Goal: Book appointment/travel/reservation

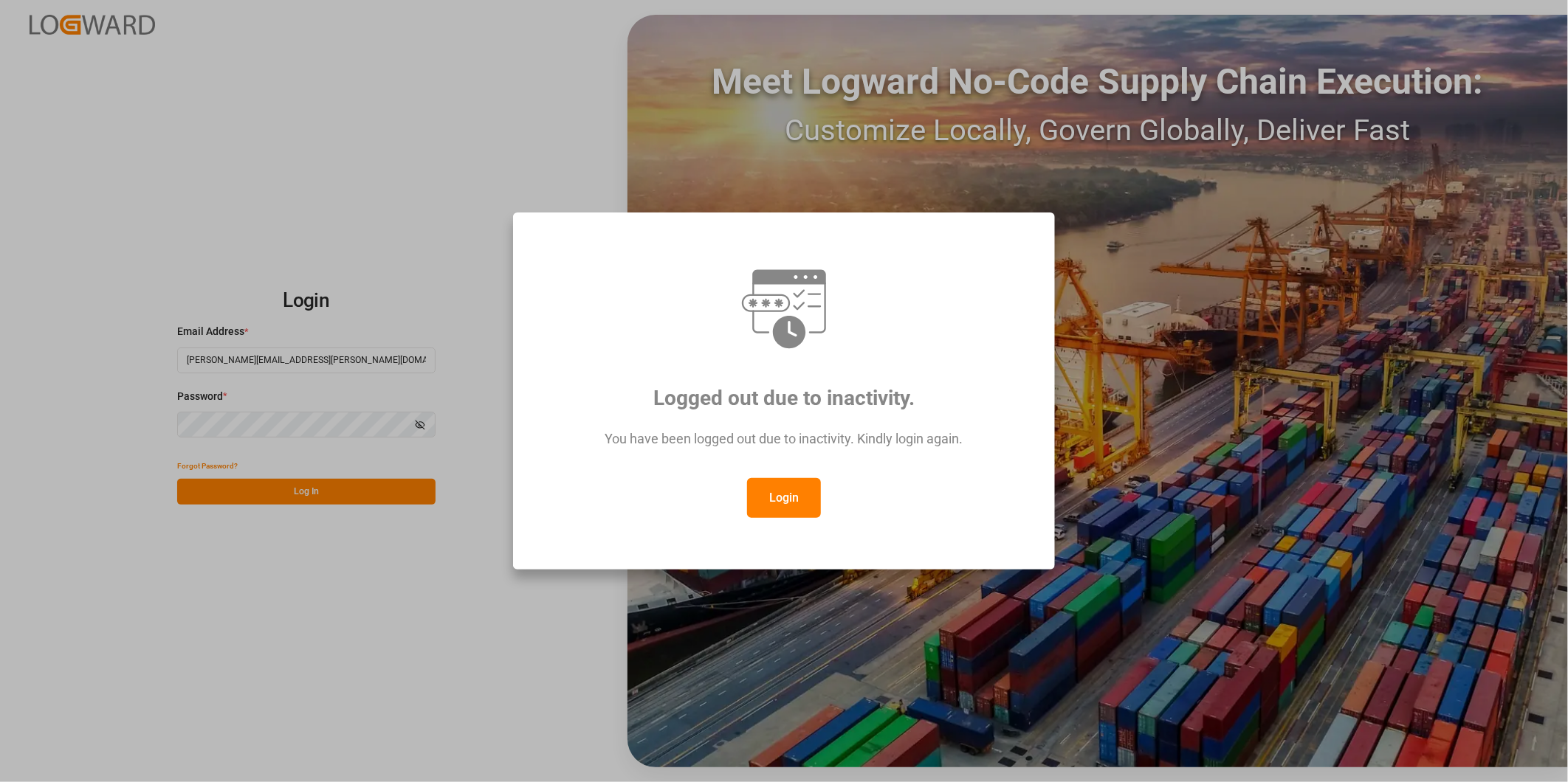
click at [802, 486] on button "Login" at bounding box center [784, 498] width 74 height 40
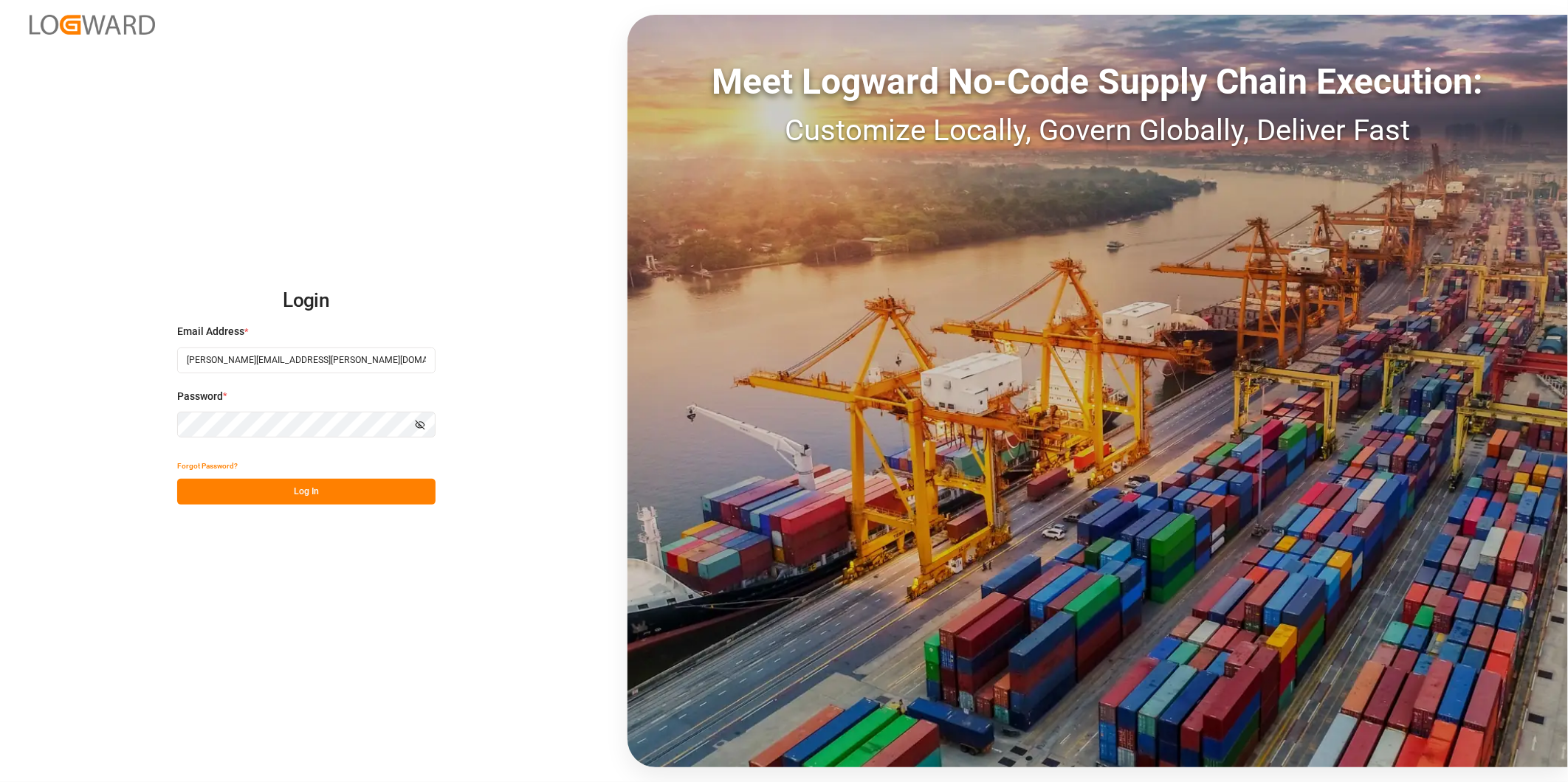
click at [308, 483] on button "Log In" at bounding box center [307, 492] width 258 height 26
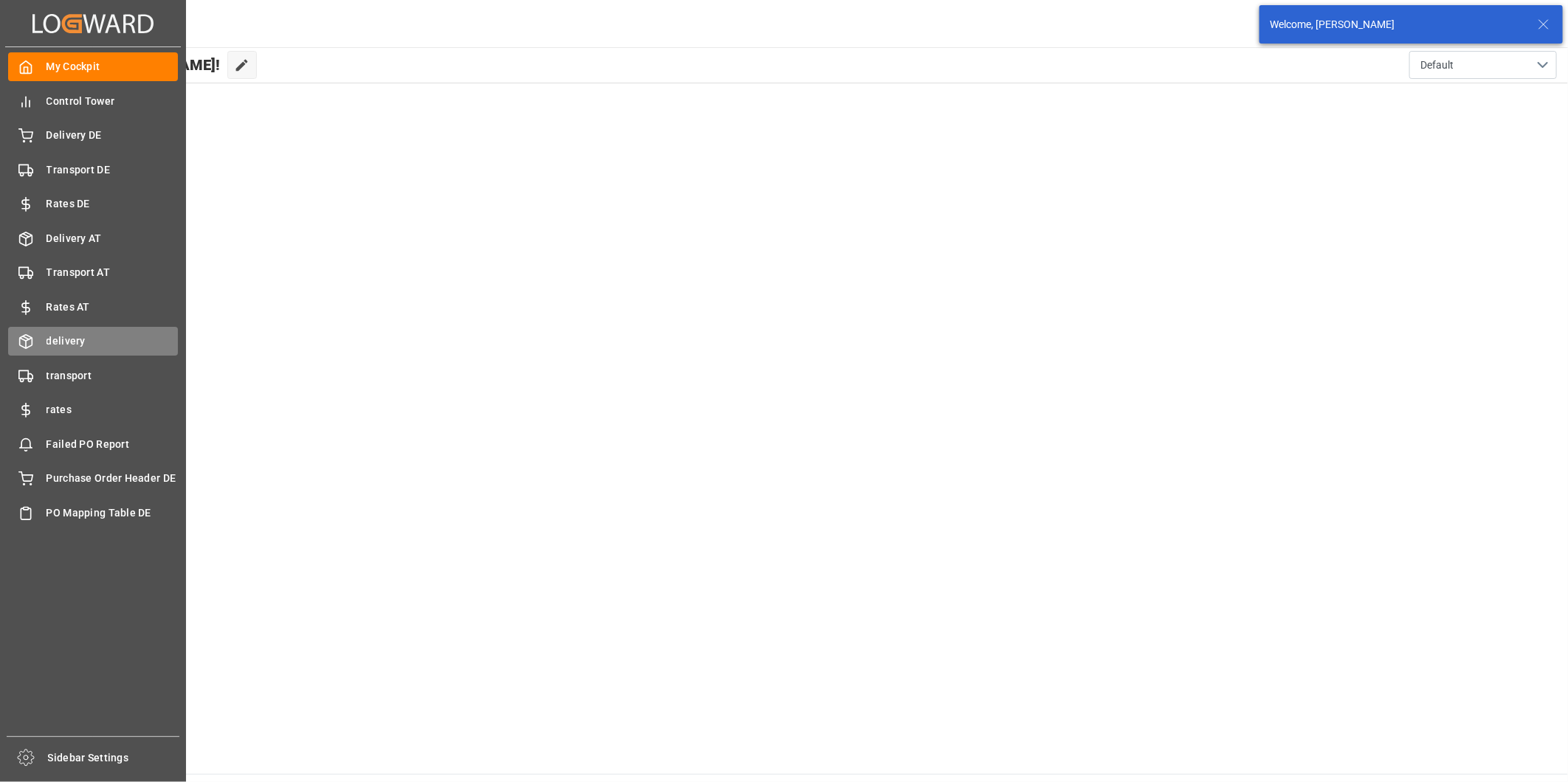
click at [59, 338] on span "delivery" at bounding box center [112, 341] width 132 height 16
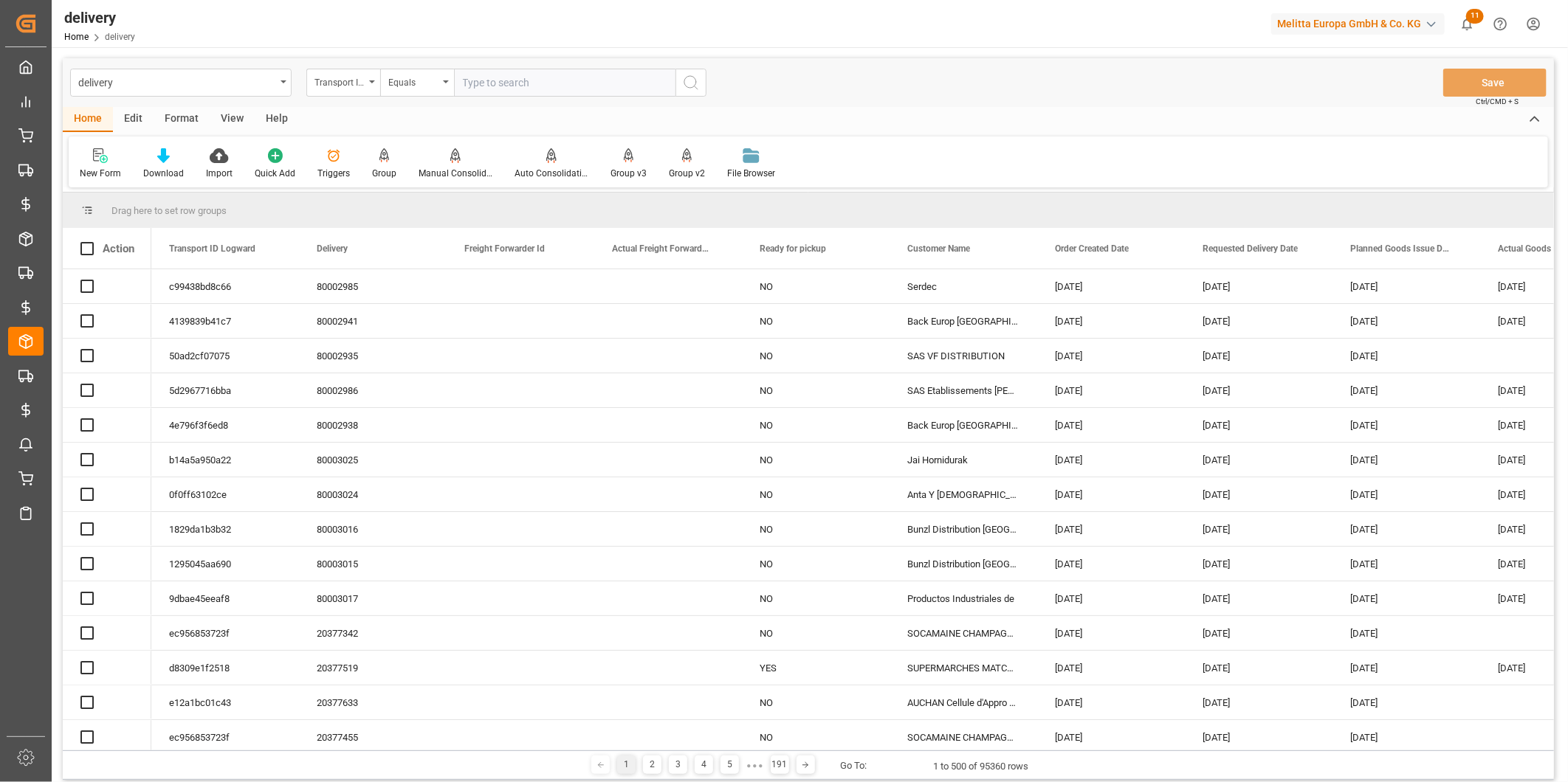
click at [181, 80] on div "delivery" at bounding box center [177, 81] width 197 height 18
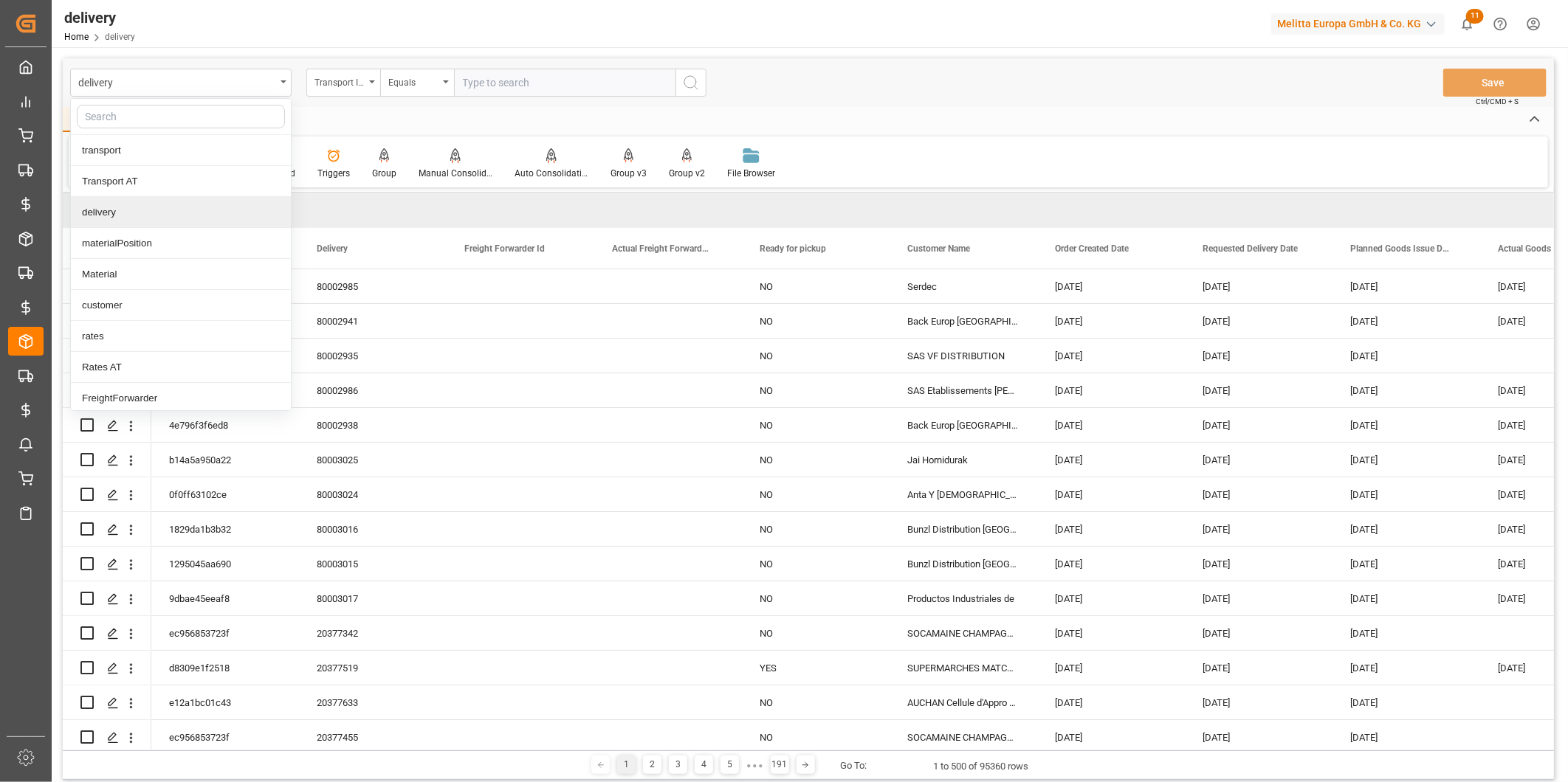
click at [163, 118] on input "text" at bounding box center [181, 116] width 208 height 23
type input "chez"
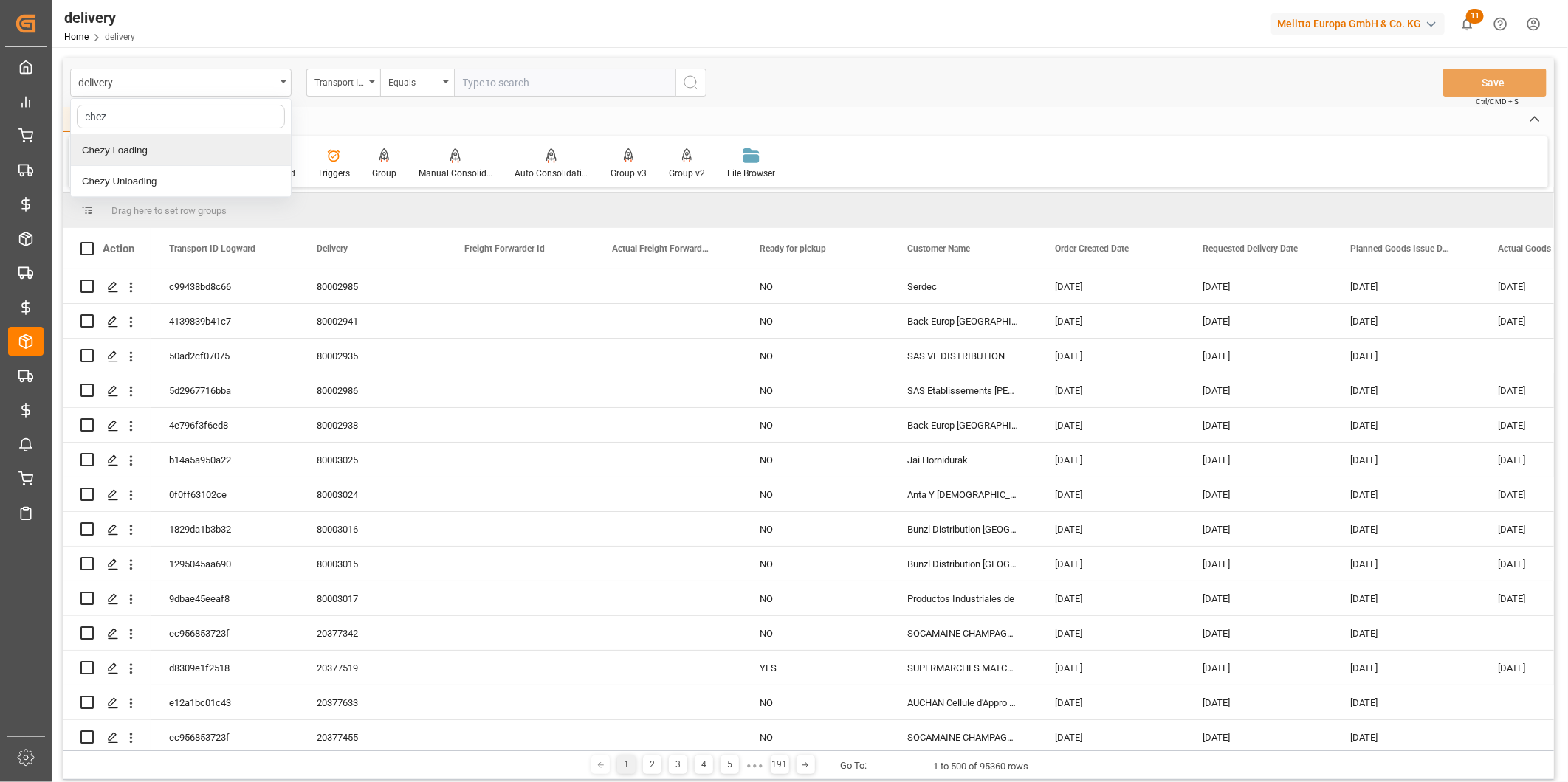
click at [161, 152] on div "Chezy Loading" at bounding box center [180, 151] width 220 height 31
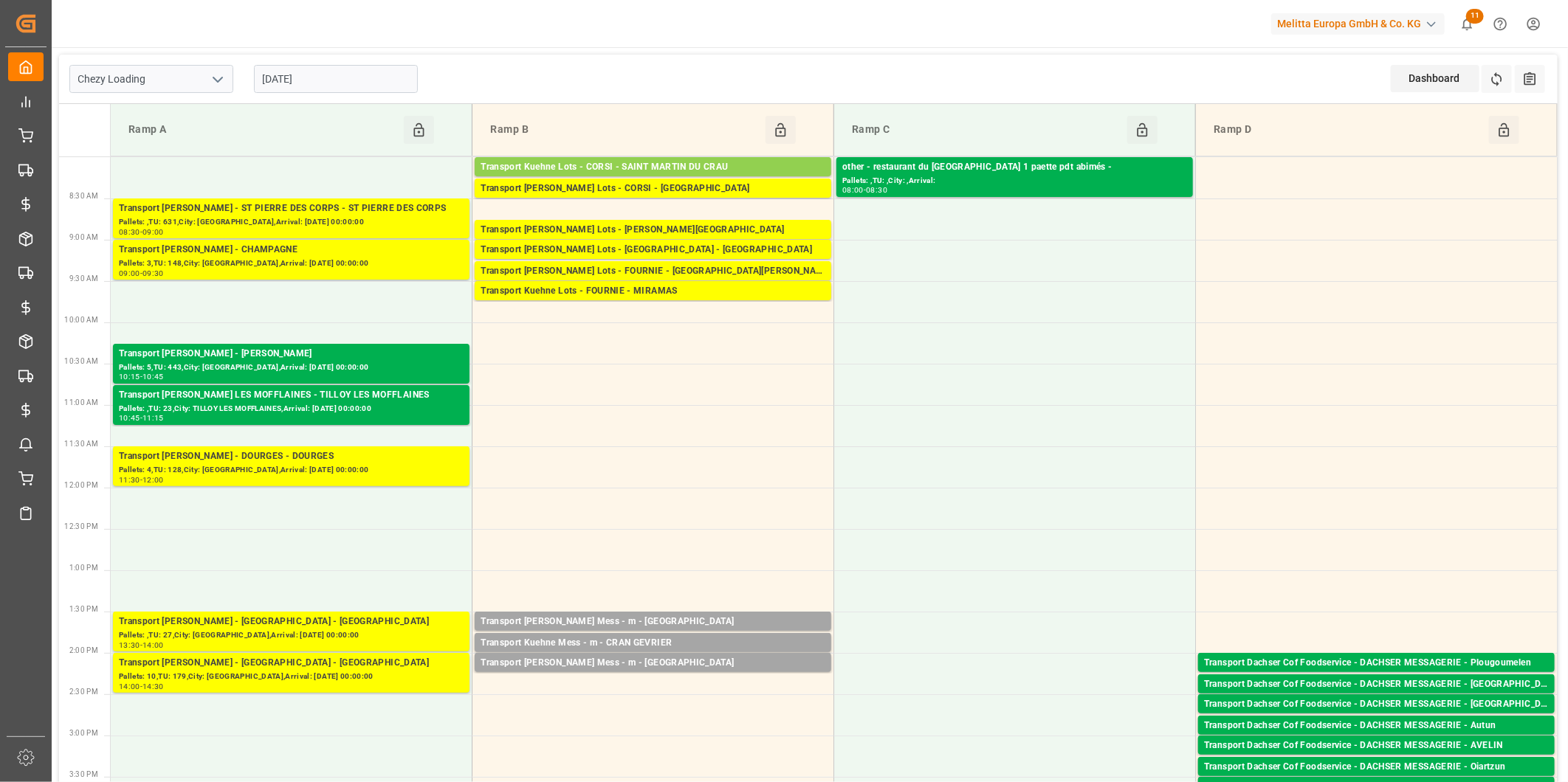
click at [217, 86] on icon "open menu" at bounding box center [217, 79] width 18 height 18
click at [171, 151] on div "Chezy Unloading" at bounding box center [151, 145] width 163 height 34
type input "Chezy Unloading"
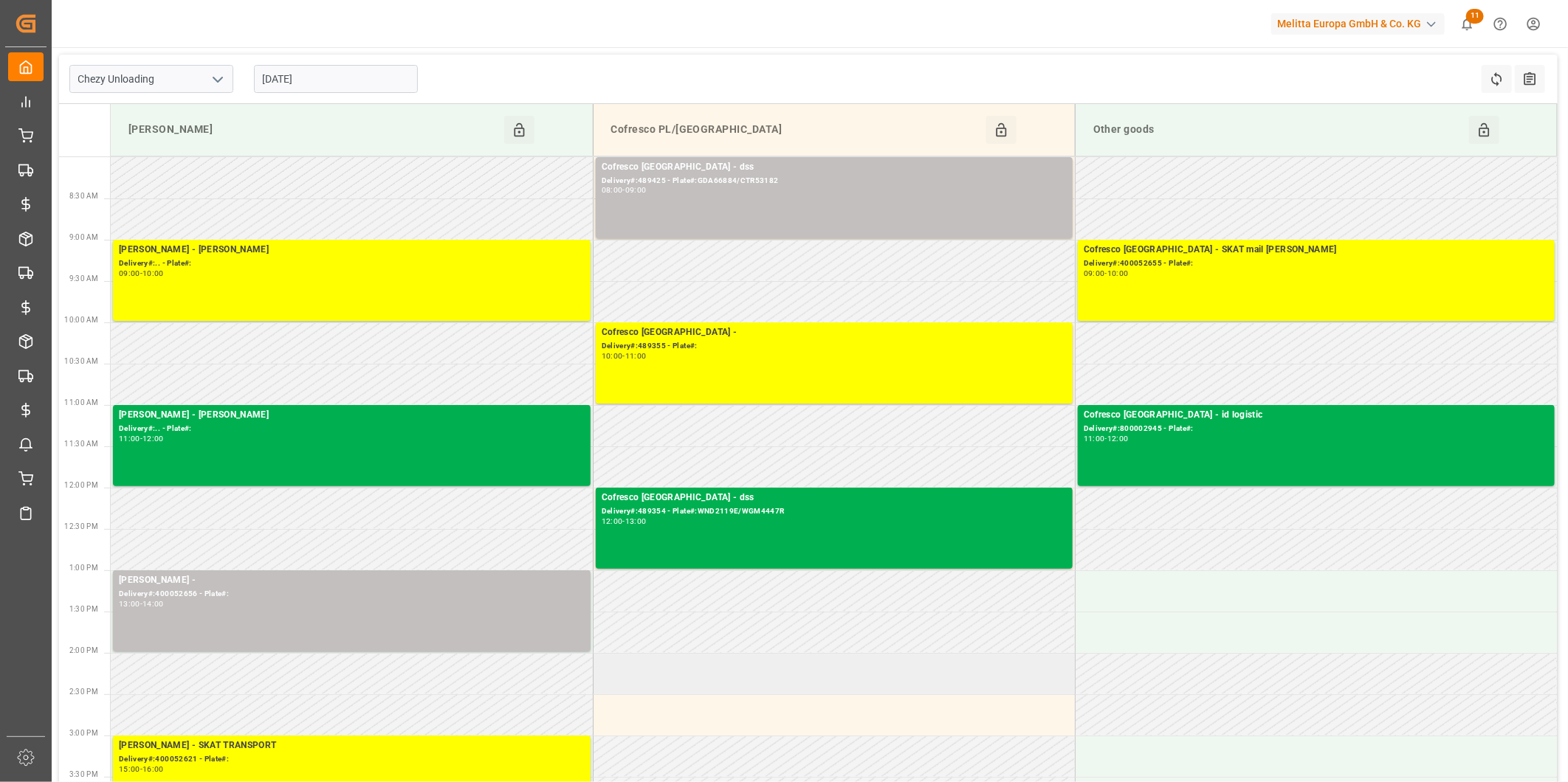
click at [688, 680] on td at bounding box center [834, 673] width 482 height 41
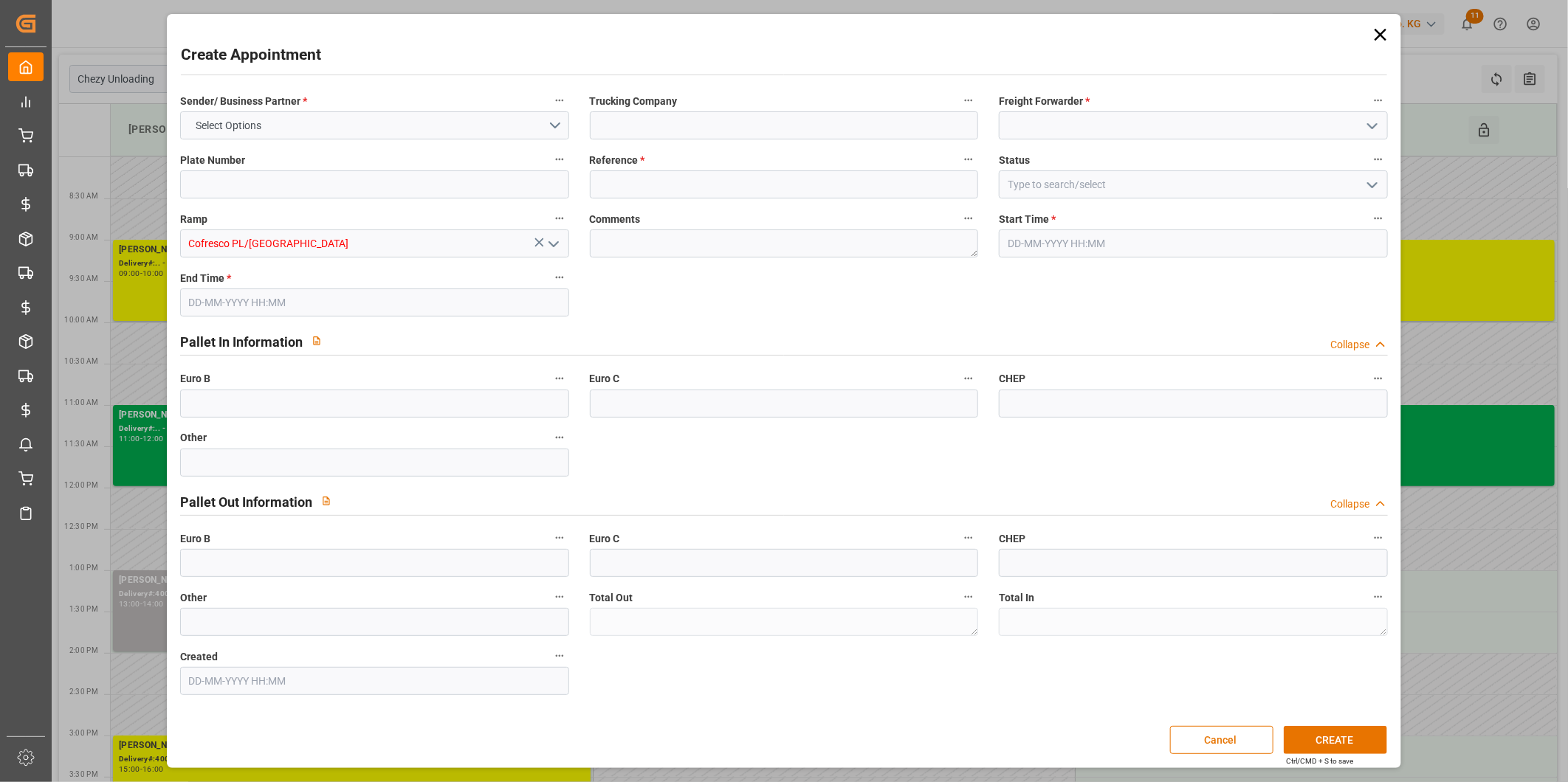
type input "0"
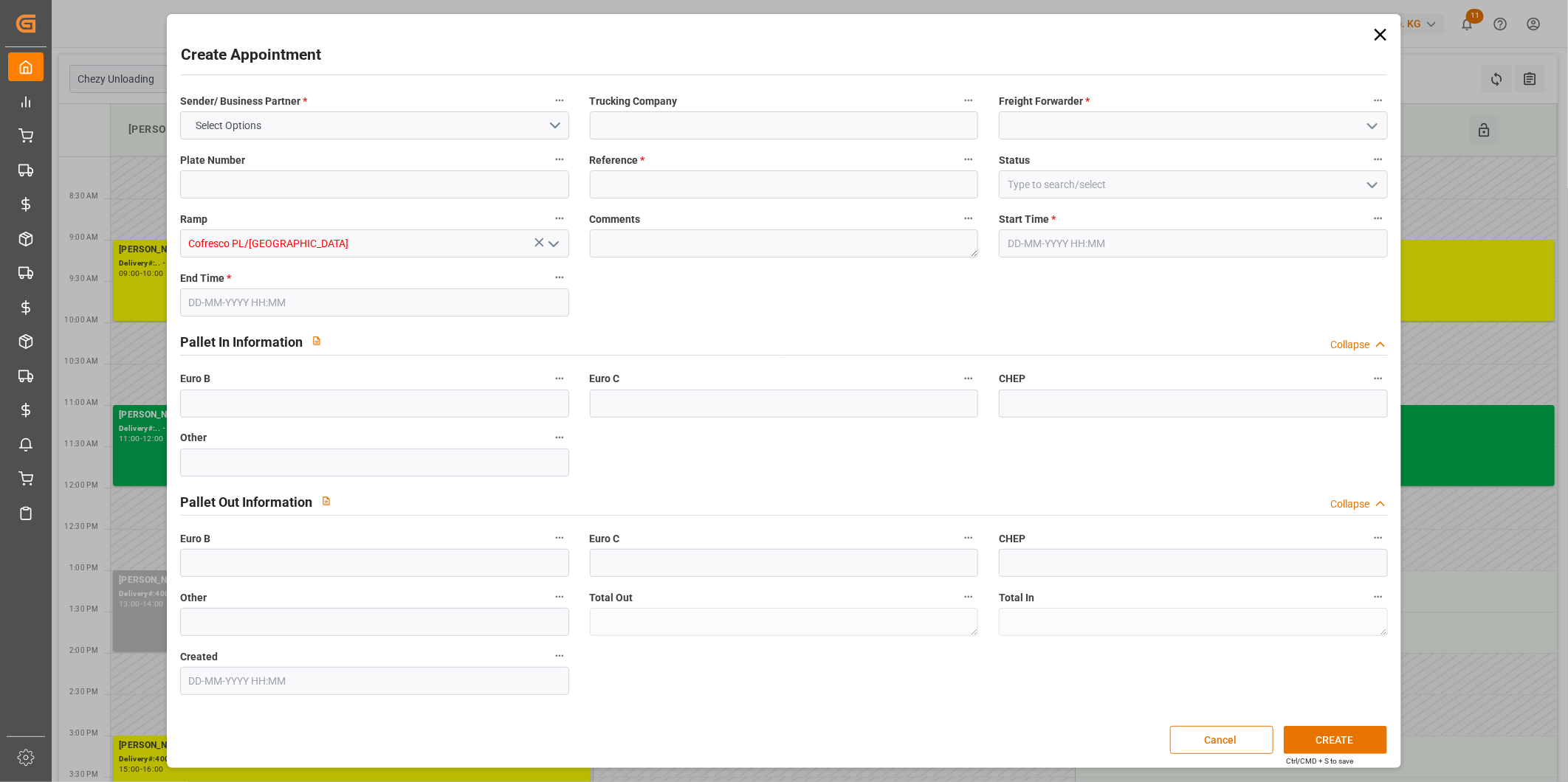
type input "0"
type input "10-09-2025 14:00"
type input "10-09-2025 15:00"
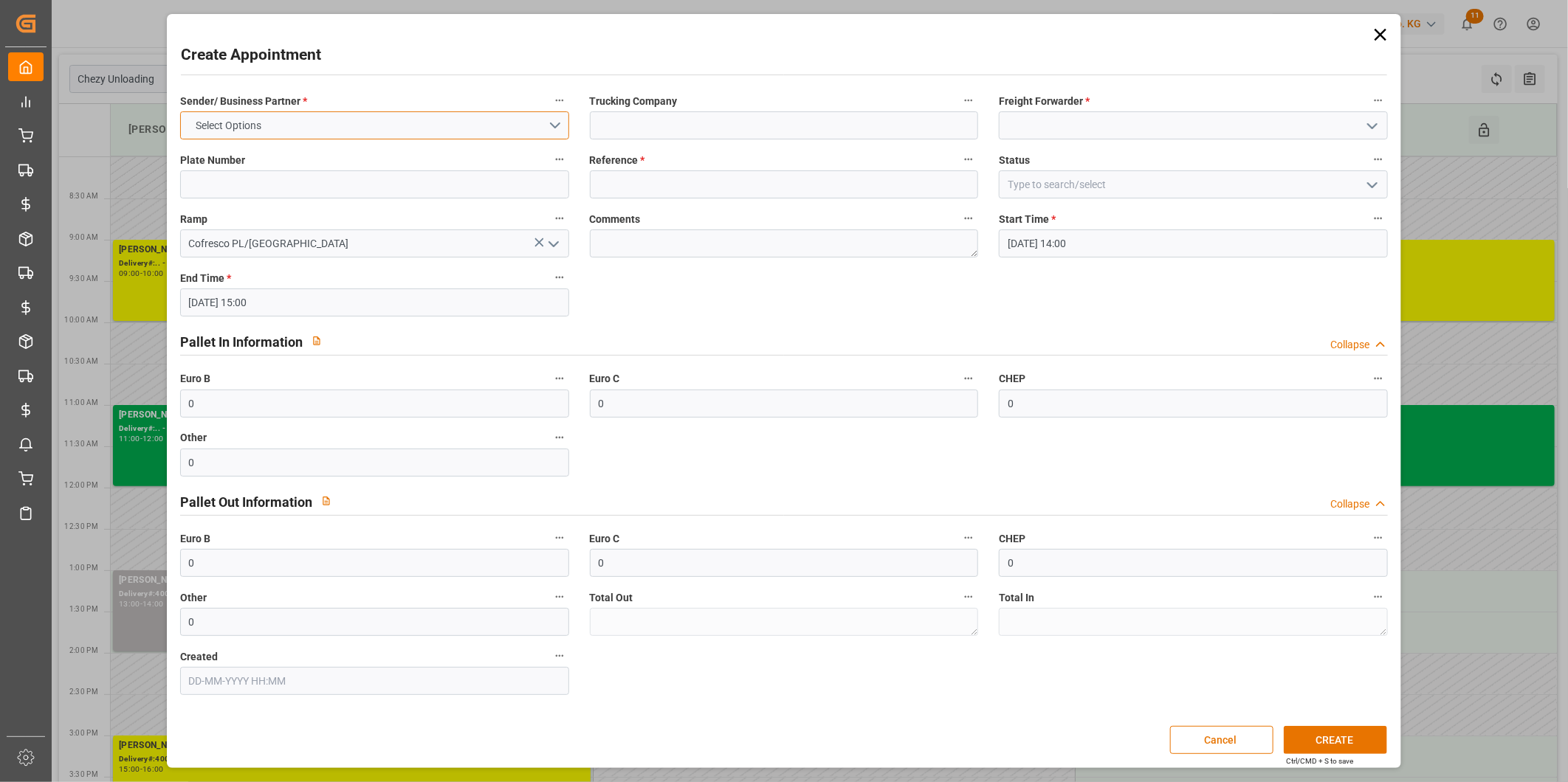
click at [555, 123] on button "Select Options" at bounding box center [375, 125] width 389 height 28
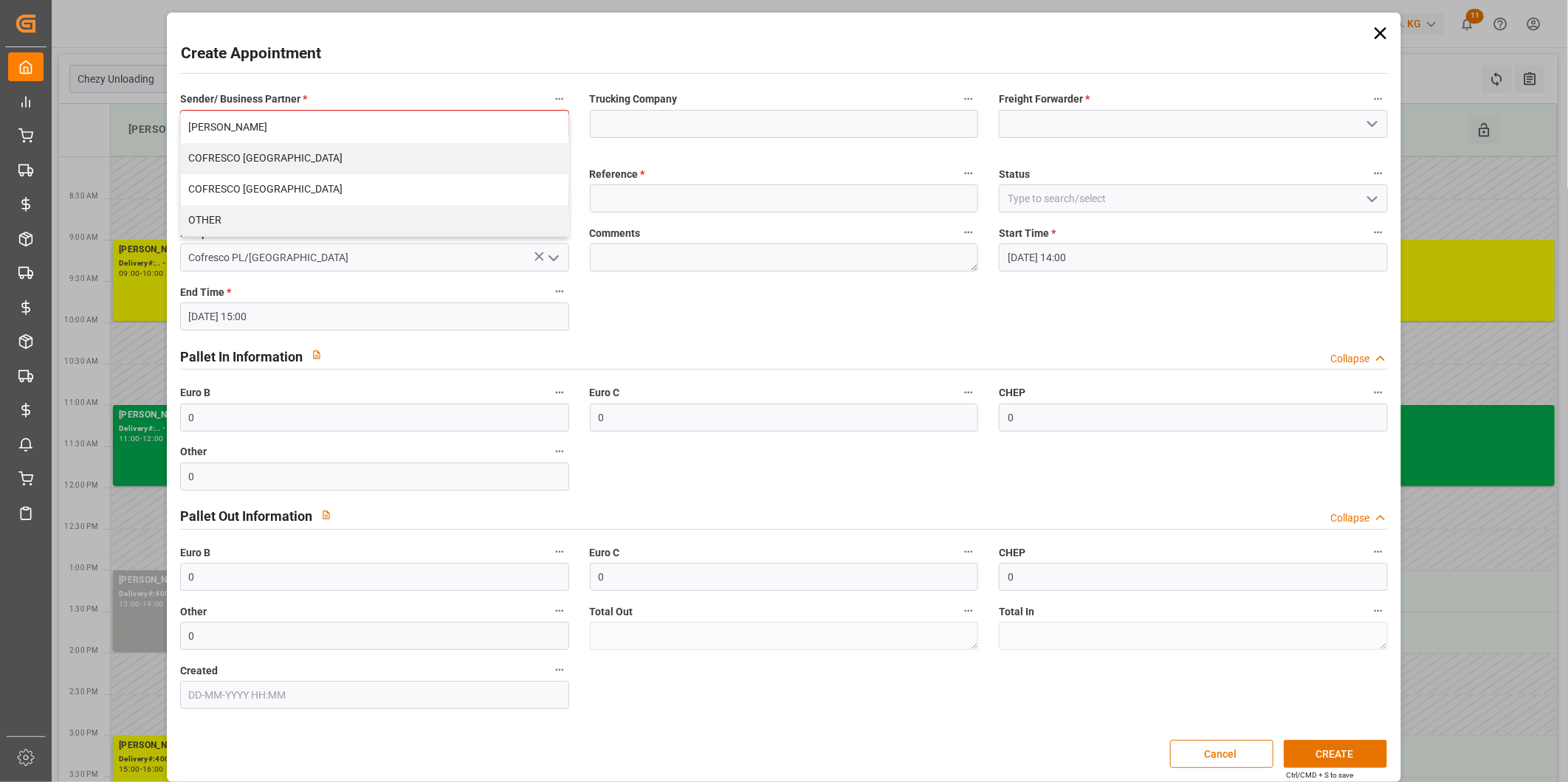
click at [687, 78] on div "Create Appointment Sender/ Business Partner * Select Options MELITTA MINDEN COF…" at bounding box center [784, 398] width 1227 height 763
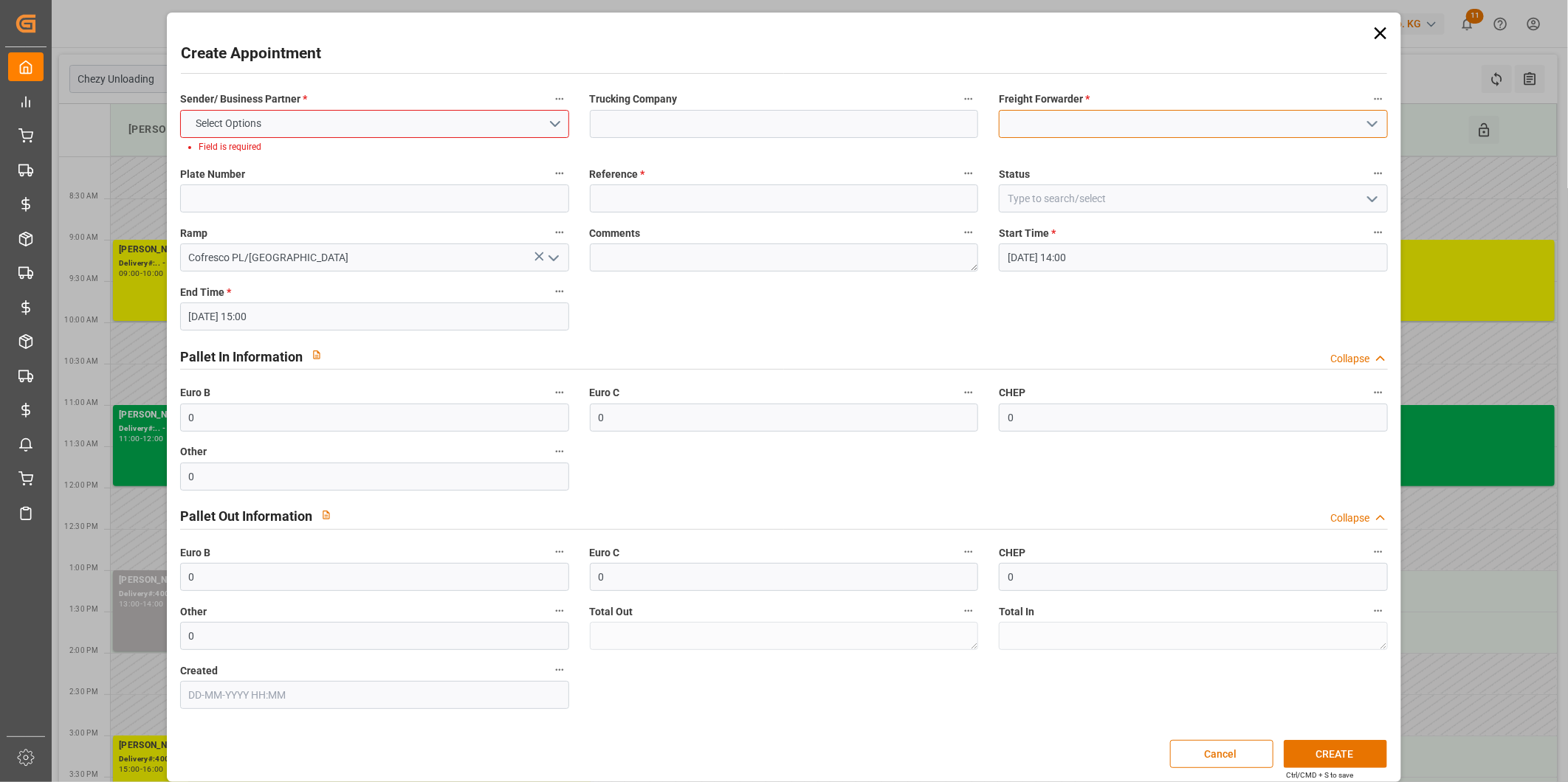
drag, startPoint x: 1009, startPoint y: 119, endPoint x: 1300, endPoint y: 107, distance: 291.2
click at [1300, 107] on div "Freight Forwarder *" at bounding box center [1193, 121] width 410 height 75
click at [1369, 121] on icon "open menu" at bounding box center [1372, 124] width 18 height 18
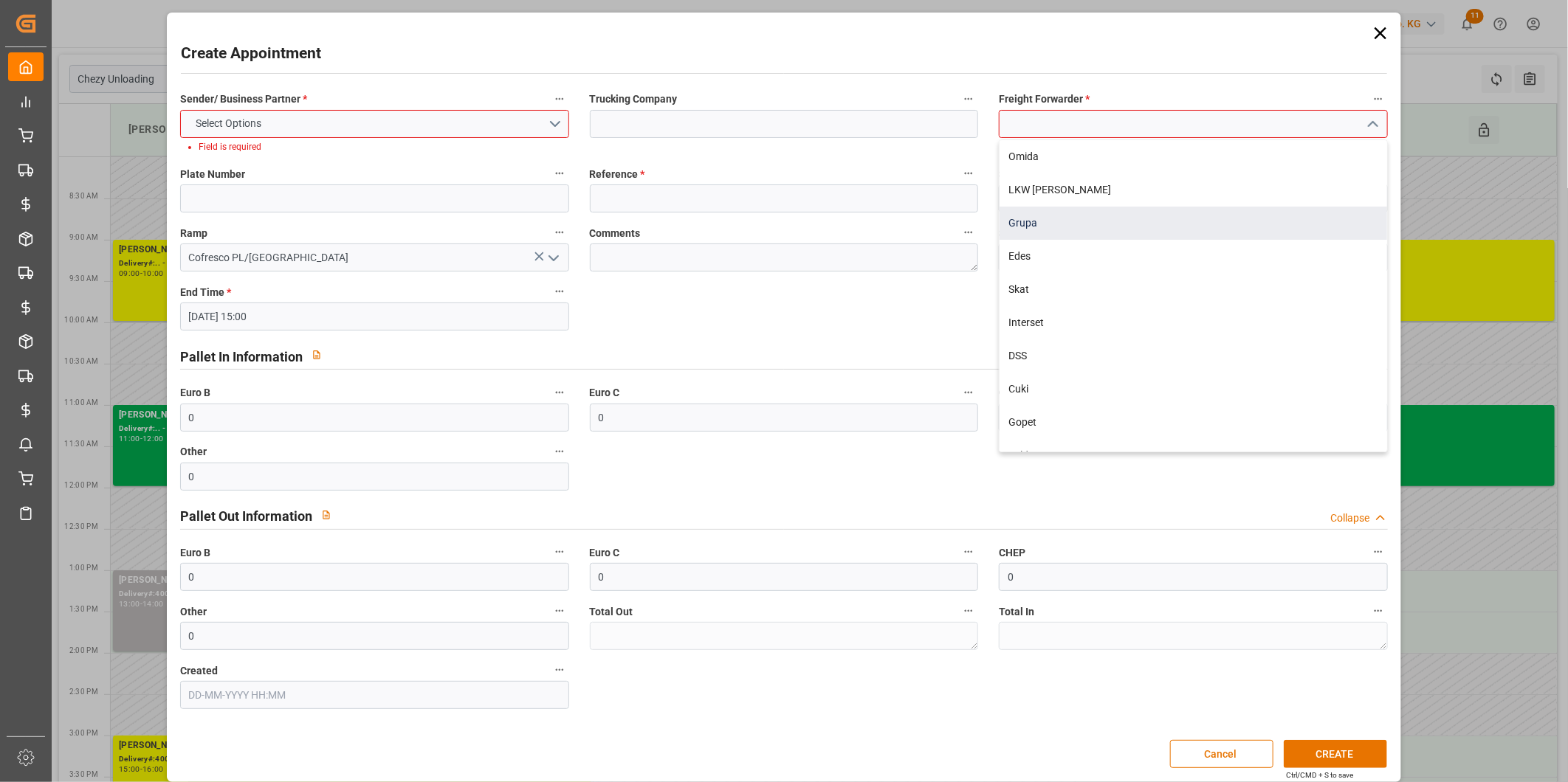
scroll to position [1, 0]
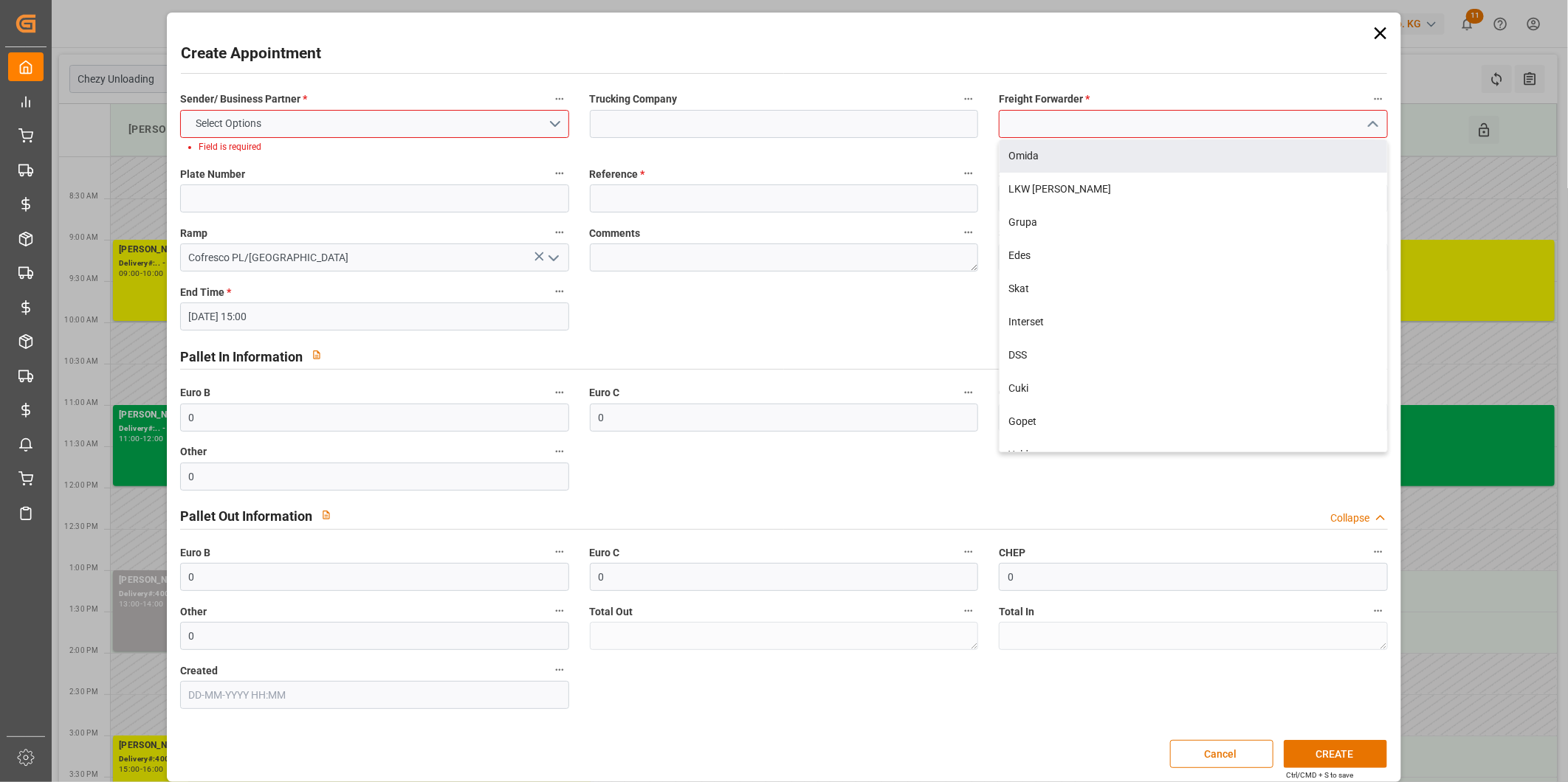
click at [838, 59] on div "Create Appointment" at bounding box center [784, 56] width 1206 height 28
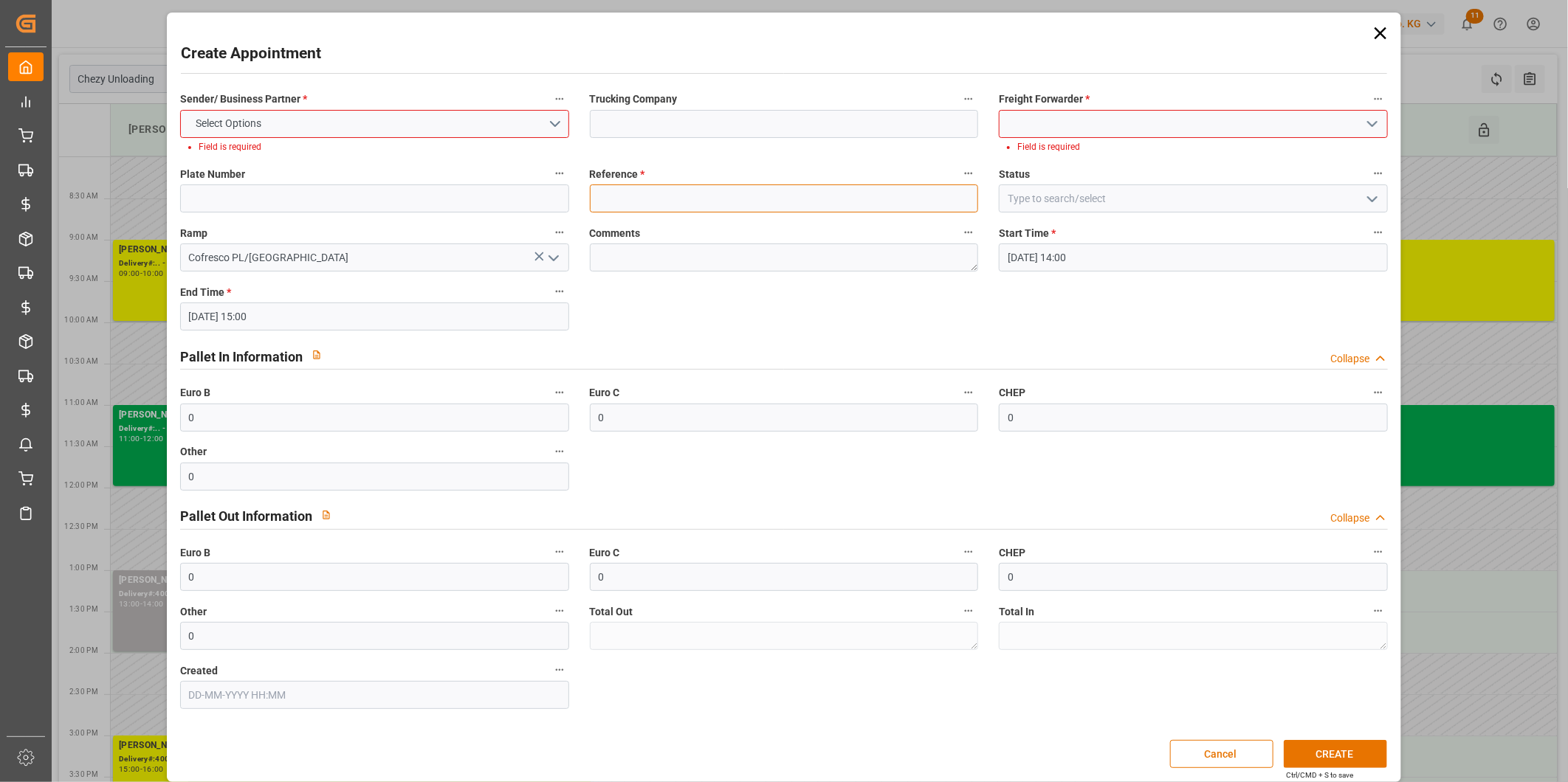
click at [629, 194] on input at bounding box center [785, 198] width 389 height 28
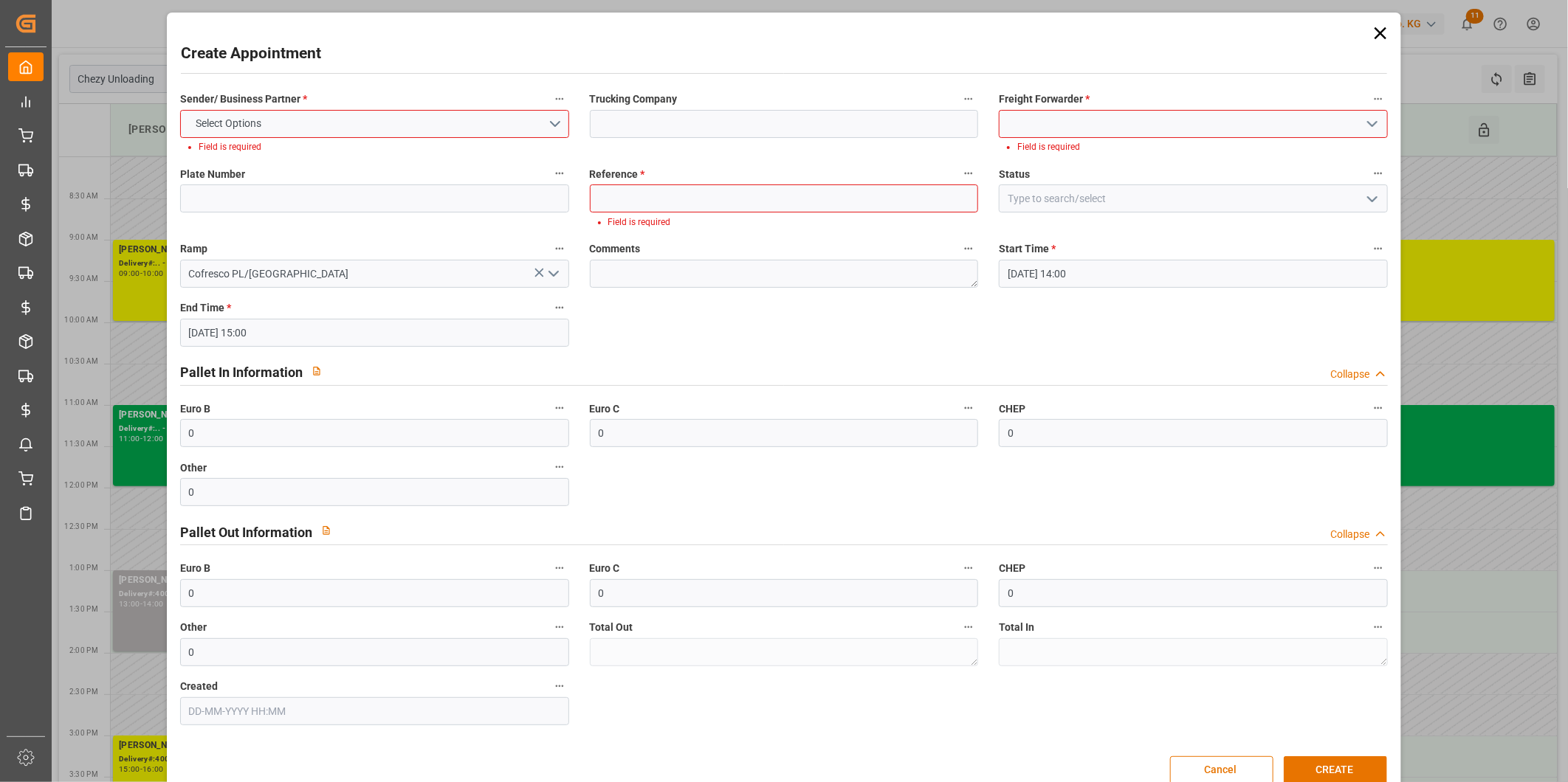
click at [703, 156] on div "Trucking Company" at bounding box center [785, 121] width 410 height 75
drag, startPoint x: 1095, startPoint y: 189, endPoint x: 1261, endPoint y: 194, distance: 166.1
click at [1261, 194] on input at bounding box center [1193, 198] width 389 height 28
click at [1372, 197] on polyline "open menu" at bounding box center [1372, 199] width 9 height 4
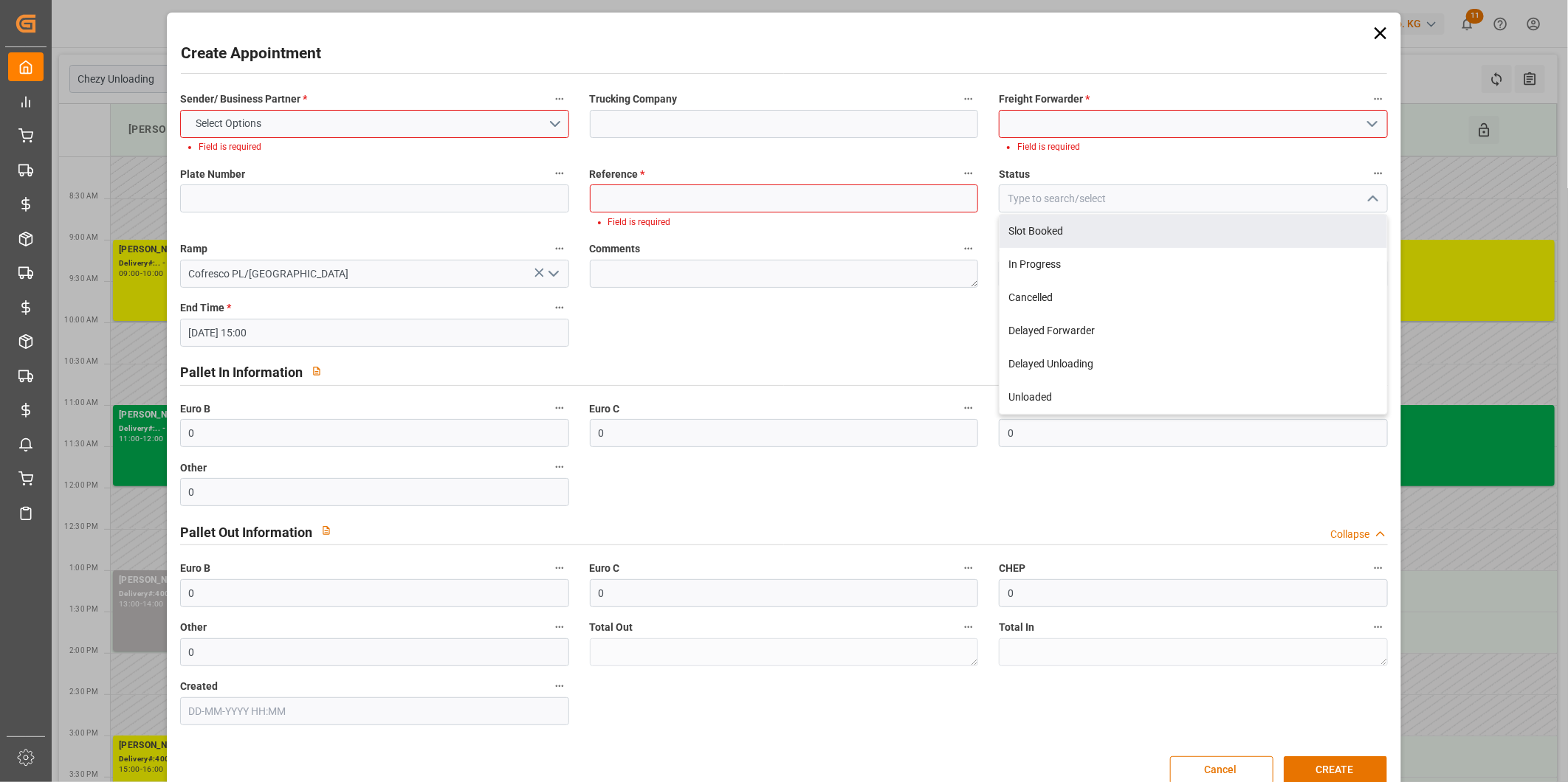
click at [1377, 34] on icon at bounding box center [1380, 34] width 21 height 21
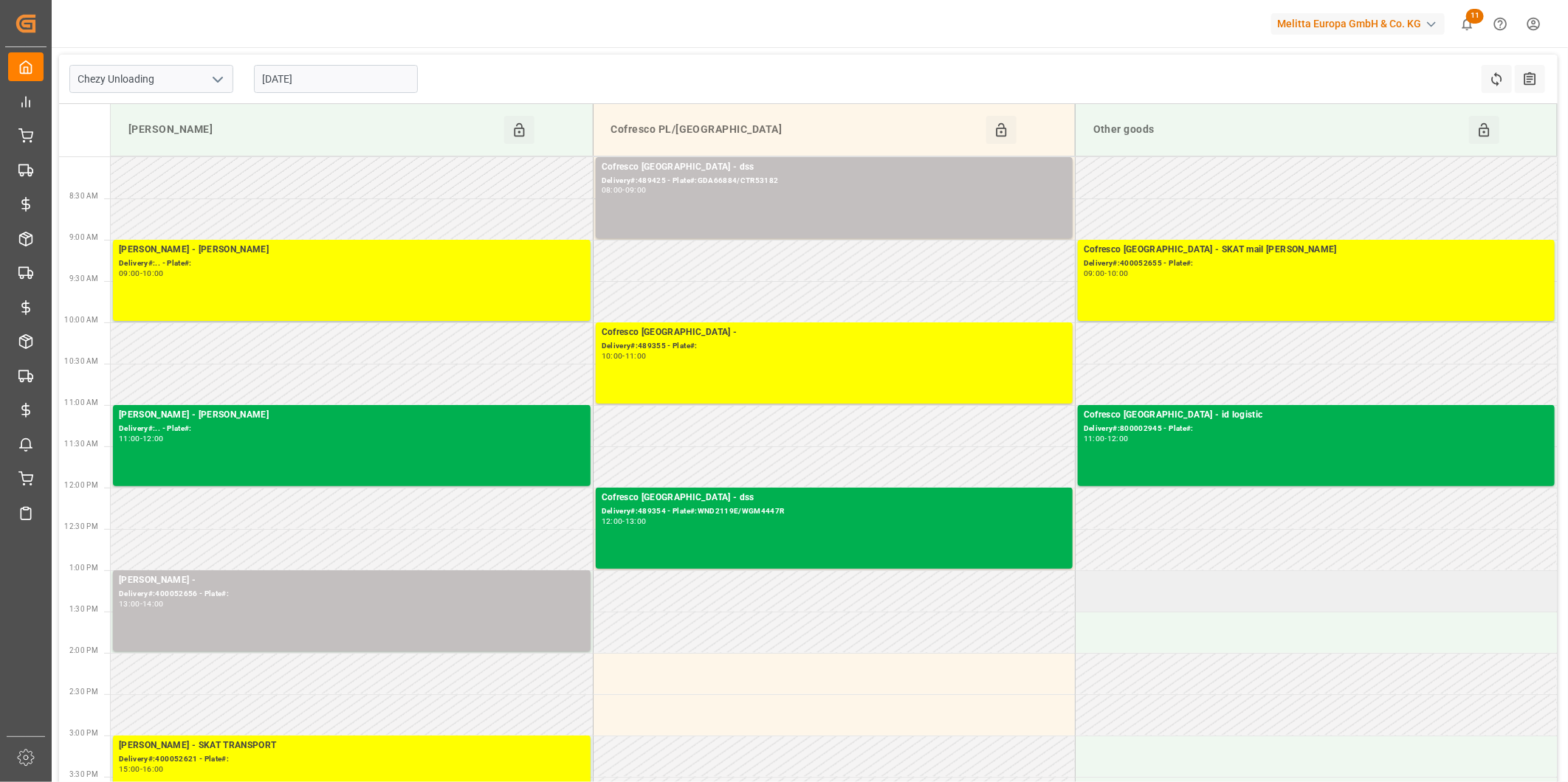
click at [1121, 595] on td at bounding box center [1316, 591] width 482 height 41
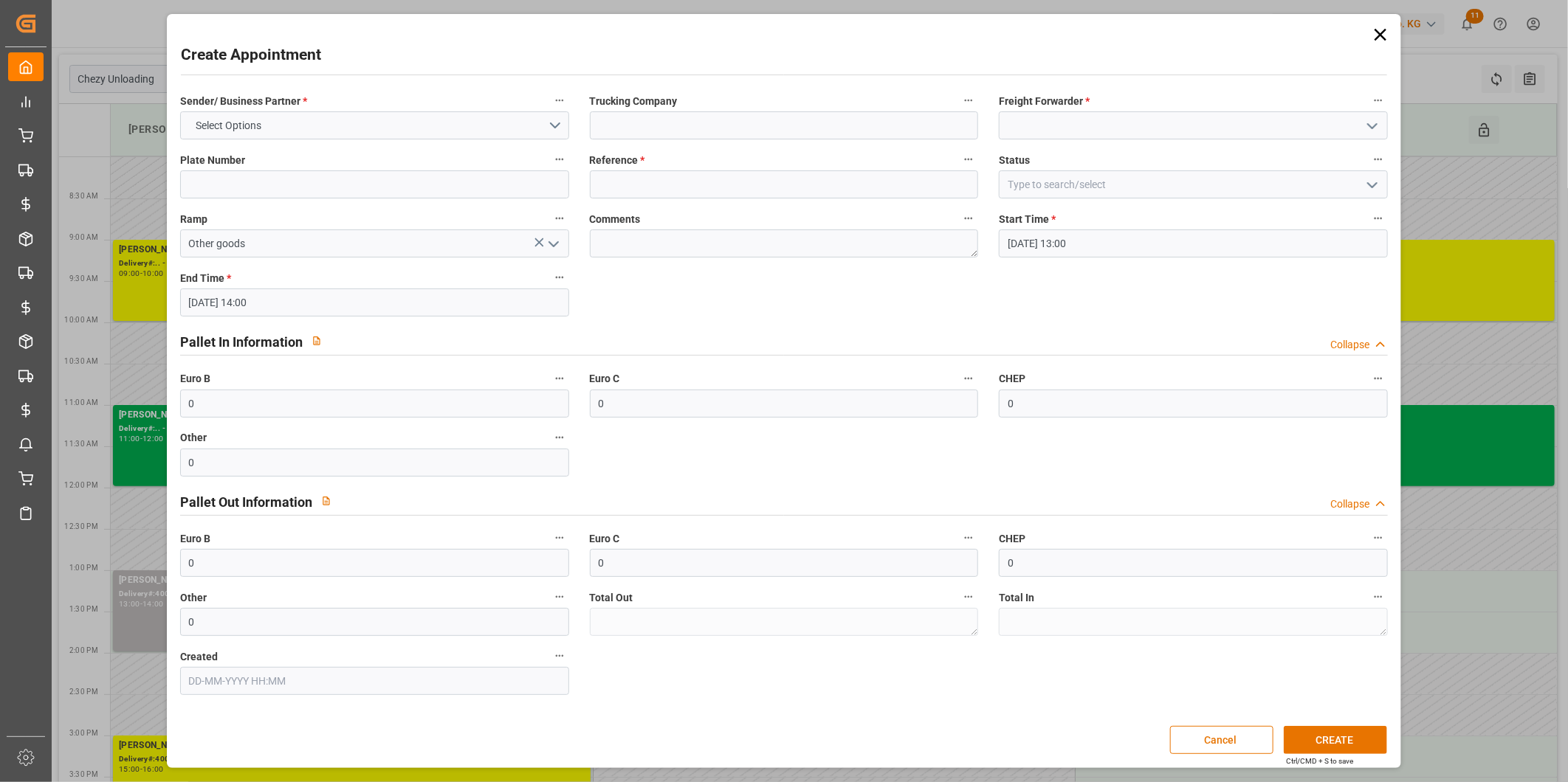
click at [1390, 34] on icon at bounding box center [1380, 34] width 21 height 21
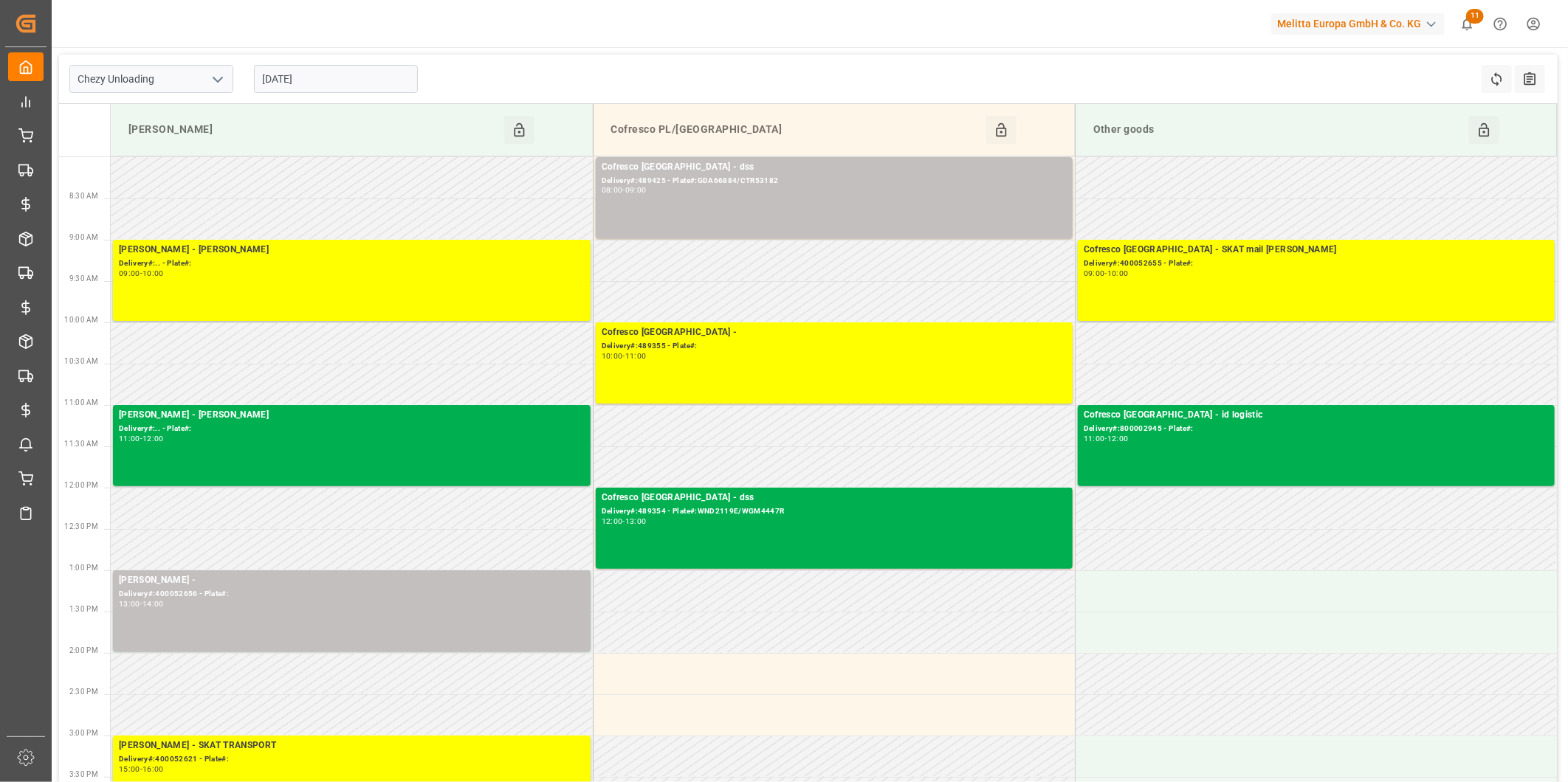
click at [225, 76] on icon "open menu" at bounding box center [217, 79] width 18 height 18
click at [203, 138] on div "Chezy Unloading" at bounding box center [151, 145] width 163 height 34
